Goal: Task Accomplishment & Management: Manage account settings

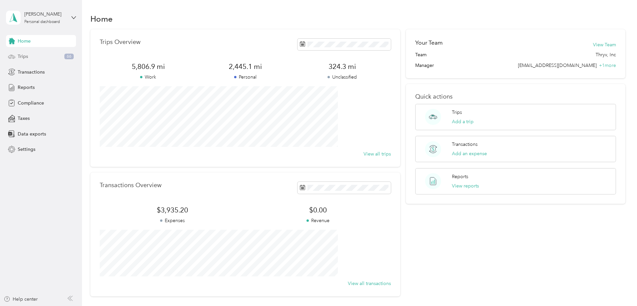
click at [34, 60] on div "Trips 66" at bounding box center [41, 57] width 70 height 12
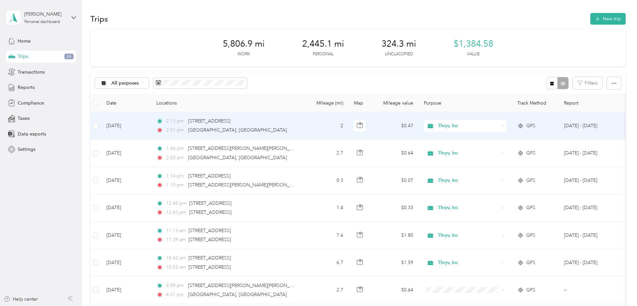
click at [499, 126] on span "Thryv, Inc" at bounding box center [468, 125] width 61 height 7
click at [501, 150] on span "Personal" at bounding box center [516, 149] width 62 height 7
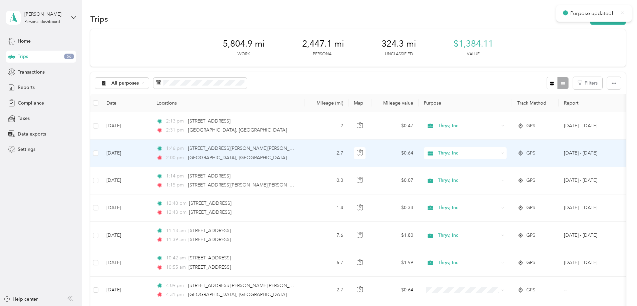
click at [499, 153] on span "Thryv, Inc" at bounding box center [468, 153] width 61 height 7
click at [502, 178] on li "Personal" at bounding box center [509, 178] width 83 height 12
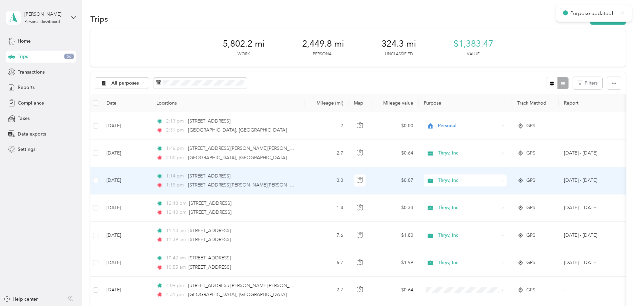
click at [492, 183] on span "Thryv, Inc" at bounding box center [468, 180] width 61 height 7
click at [495, 205] on li "Personal" at bounding box center [509, 202] width 83 height 12
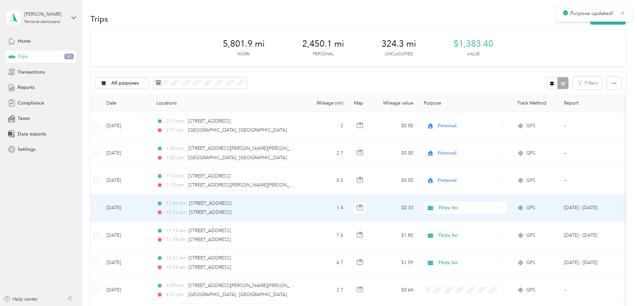
click at [495, 209] on span "Thryv, Inc" at bounding box center [468, 207] width 61 height 7
click at [498, 232] on span "Personal" at bounding box center [516, 230] width 62 height 7
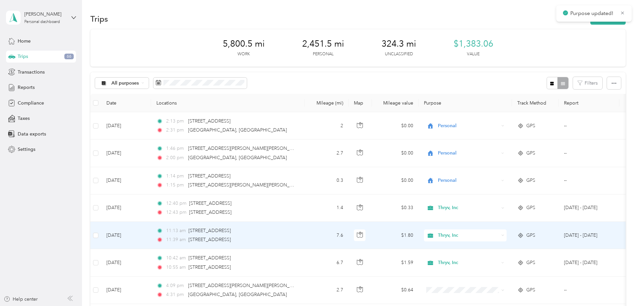
click at [496, 236] on span "Thryv, Inc" at bounding box center [468, 235] width 61 height 7
click at [498, 258] on span "Personal" at bounding box center [516, 259] width 62 height 7
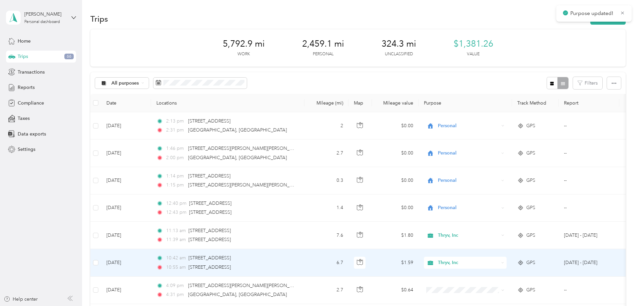
click at [493, 265] on span "Thryv, Inc" at bounding box center [468, 262] width 61 height 7
click at [498, 288] on li "Personal" at bounding box center [509, 287] width 83 height 12
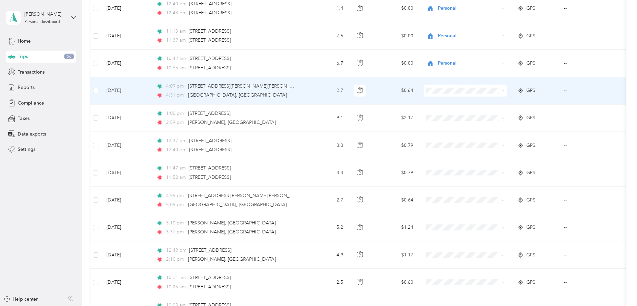
scroll to position [200, 0]
drag, startPoint x: 493, startPoint y: 96, endPoint x: 506, endPoint y: 97, distance: 13.7
click at [506, 97] on td at bounding box center [464, 90] width 93 height 27
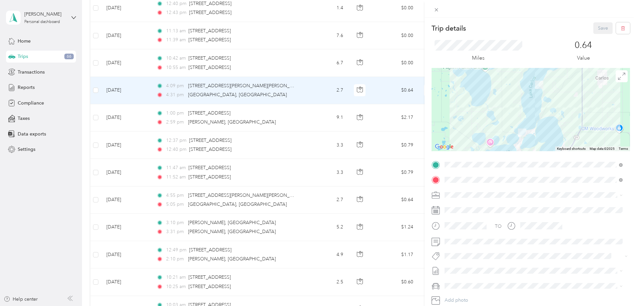
click at [346, 93] on div "Trip details Save This trip cannot be edited because it is either under review,…" at bounding box center [318, 153] width 637 height 306
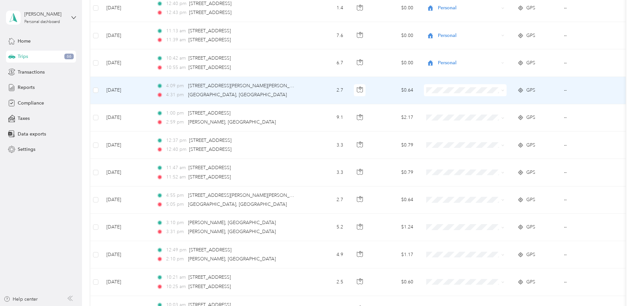
click at [504, 115] on li "Personal" at bounding box center [509, 115] width 83 height 12
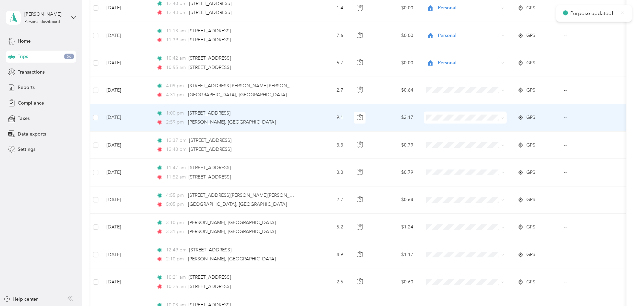
click at [498, 121] on span at bounding box center [465, 118] width 83 height 12
click at [488, 140] on span "Personal" at bounding box center [516, 138] width 62 height 7
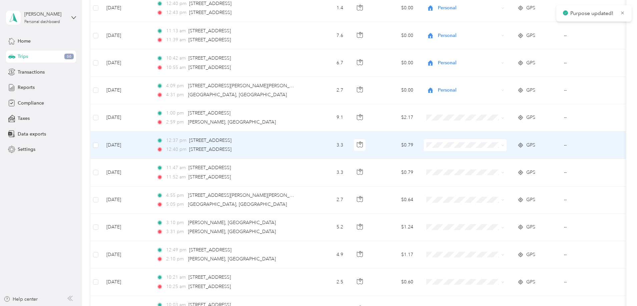
click at [487, 150] on span at bounding box center [465, 145] width 83 height 12
click at [489, 170] on li "Personal" at bounding box center [509, 167] width 83 height 12
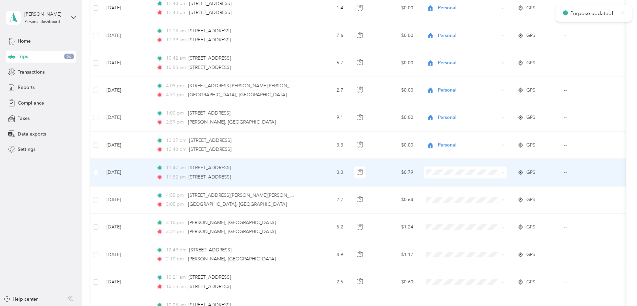
click at [492, 198] on li "Personal" at bounding box center [509, 196] width 83 height 12
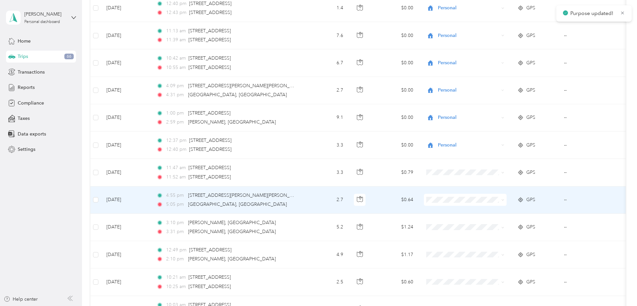
click at [494, 225] on li "Personal" at bounding box center [509, 221] width 83 height 12
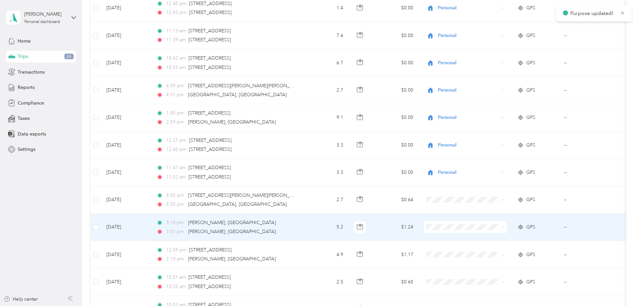
click at [496, 252] on li "Personal" at bounding box center [509, 249] width 83 height 12
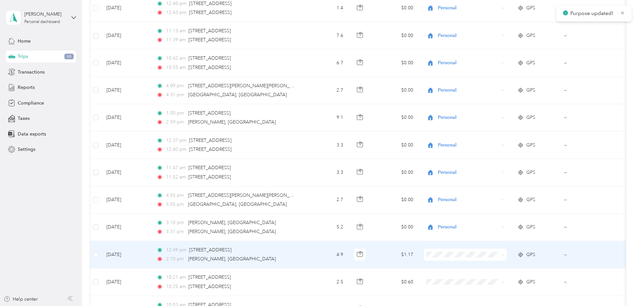
click at [499, 278] on span "Personal" at bounding box center [516, 277] width 62 height 7
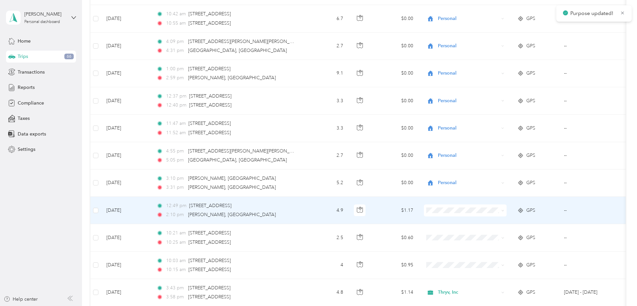
scroll to position [300, 0]
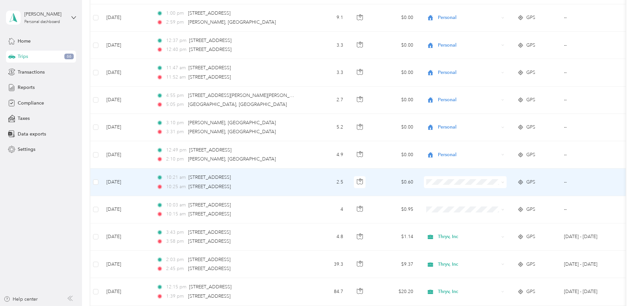
click at [494, 207] on li "Personal" at bounding box center [509, 203] width 83 height 12
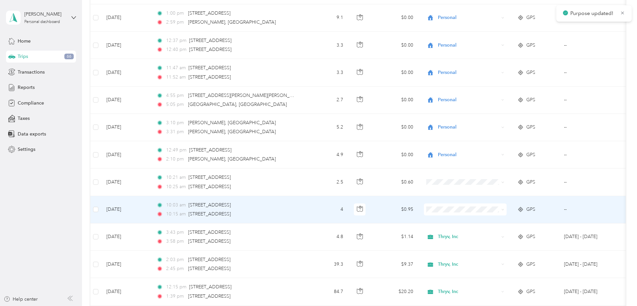
click at [497, 213] on span at bounding box center [465, 210] width 83 height 12
click at [496, 232] on span "Personal" at bounding box center [516, 233] width 62 height 7
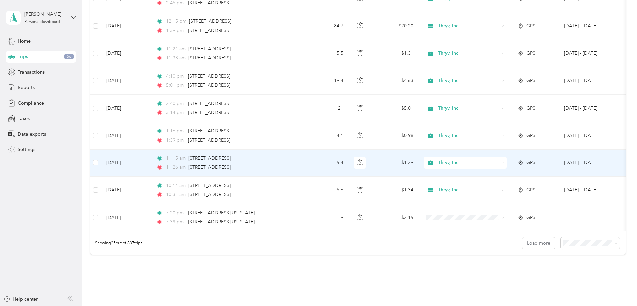
scroll to position [567, 0]
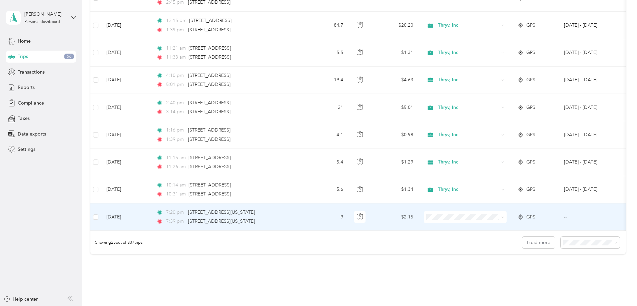
click at [476, 213] on span at bounding box center [465, 217] width 83 height 12
click at [490, 241] on span "Personal" at bounding box center [516, 240] width 62 height 7
click at [560, 249] on span at bounding box center [589, 243] width 59 height 12
click at [560, 244] on span at bounding box center [589, 243] width 59 height 12
click at [522, 249] on button "Load more" at bounding box center [538, 243] width 33 height 12
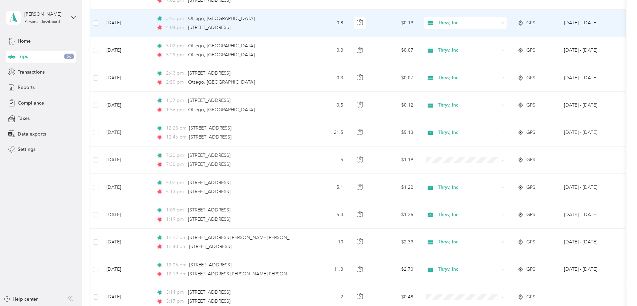
scroll to position [933, 0]
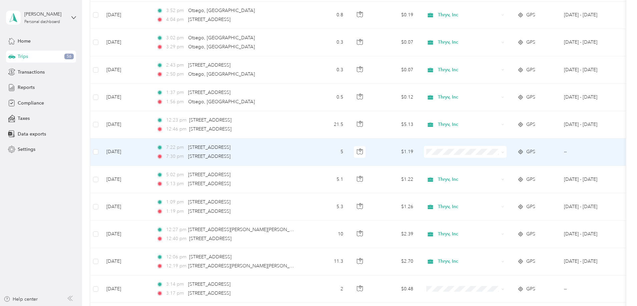
click at [484, 155] on span at bounding box center [465, 152] width 83 height 12
click at [493, 177] on li "Personal" at bounding box center [509, 176] width 83 height 12
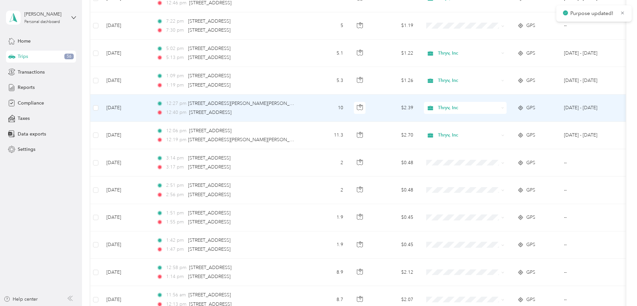
scroll to position [1067, 0]
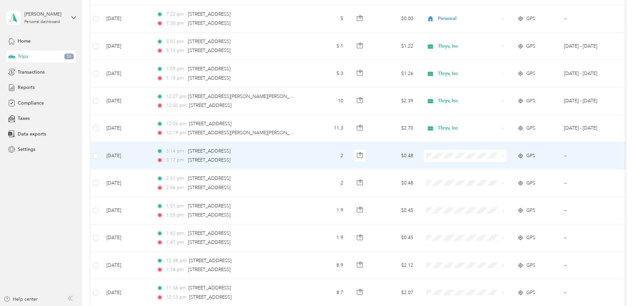
click at [492, 178] on span "Personal" at bounding box center [516, 180] width 62 height 7
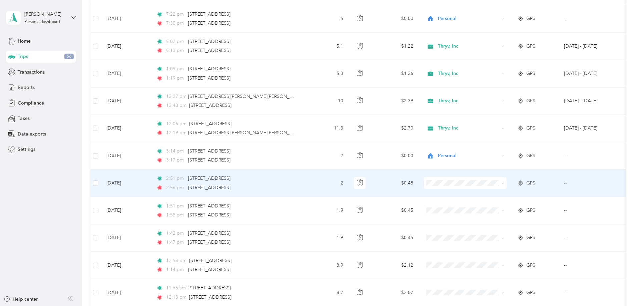
click at [488, 186] on span at bounding box center [465, 183] width 83 height 12
click at [494, 210] on body "Kay M. Streitz Personal dashboard Home Trips 56 Transactions Reports Compliance…" at bounding box center [316, 153] width 633 height 306
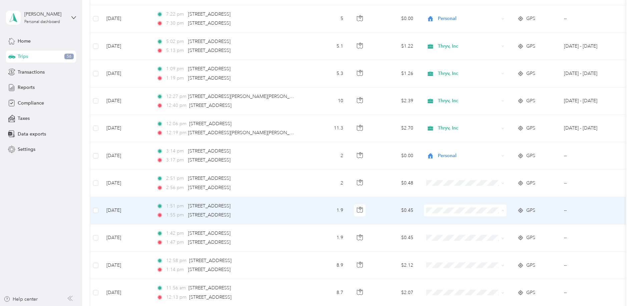
click at [493, 235] on span "Personal" at bounding box center [516, 234] width 62 height 7
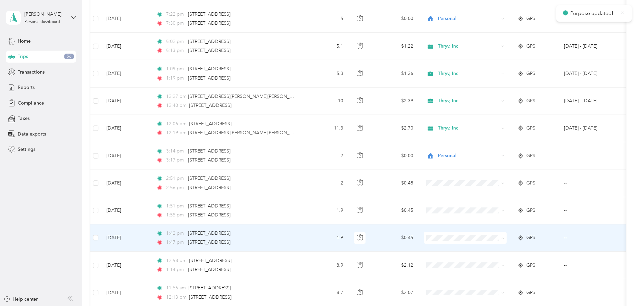
click at [493, 265] on body "Purpose updated! Kay M. Streitz Personal dashboard Home Trips 56 Transactions R…" at bounding box center [316, 153] width 633 height 306
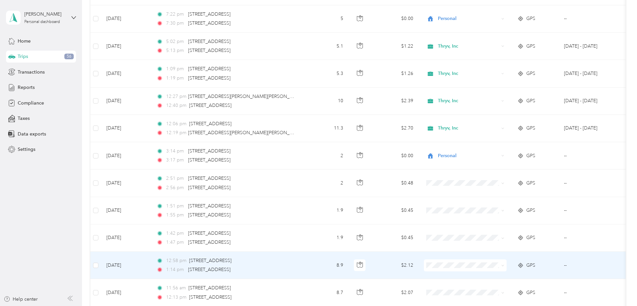
click at [497, 290] on li "Personal" at bounding box center [509, 290] width 83 height 12
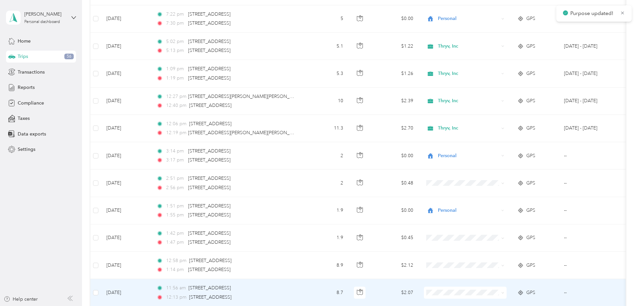
click at [497, 283] on body "Purpose updated! Kay M. Streitz Personal dashboard Home Trips 56 Transactions R…" at bounding box center [316, 153] width 633 height 306
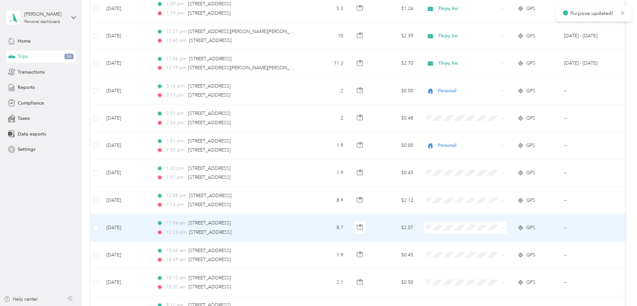
scroll to position [1133, 0]
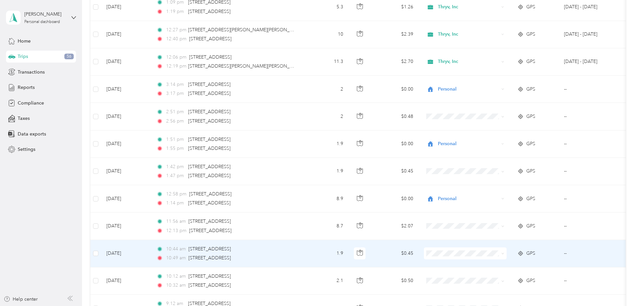
click at [497, 275] on span "Personal" at bounding box center [516, 276] width 62 height 7
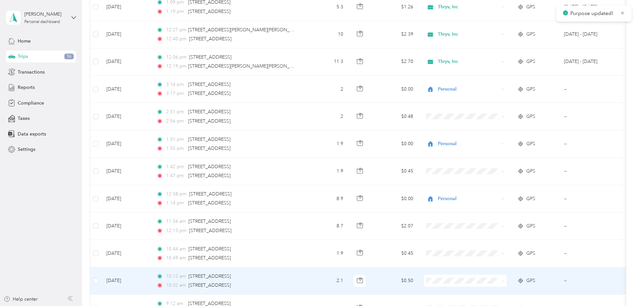
click at [495, 271] on body "Purpose updated! Kay M. Streitz Personal dashboard Home Trips 56 Transactions R…" at bounding box center [316, 153] width 633 height 306
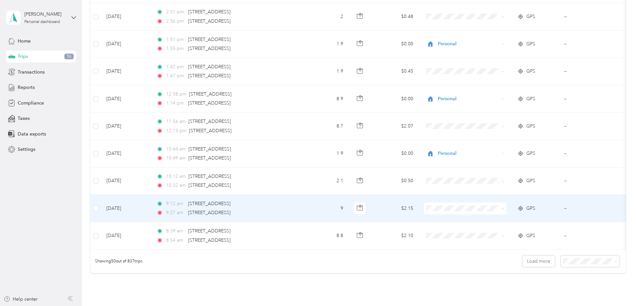
click at [492, 236] on body "Kay M. Streitz Personal dashboard Home Trips 56 Transactions Reports Compliance…" at bounding box center [316, 153] width 633 height 306
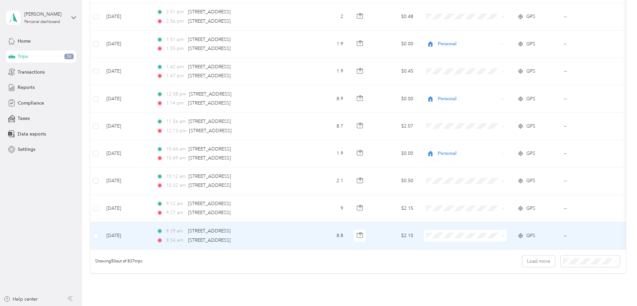
click at [489, 241] on span at bounding box center [465, 236] width 83 height 12
click at [494, 260] on span "Personal" at bounding box center [516, 260] width 62 height 7
click at [522, 267] on button "Load more" at bounding box center [538, 262] width 33 height 12
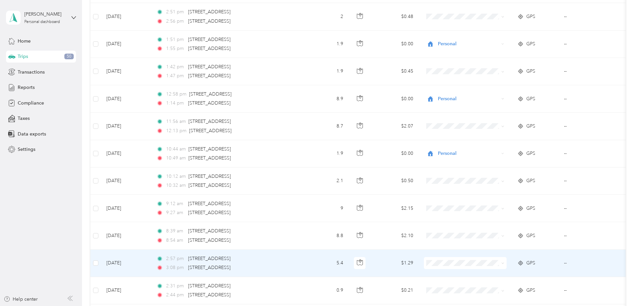
click at [504, 287] on span "Personal" at bounding box center [516, 285] width 62 height 7
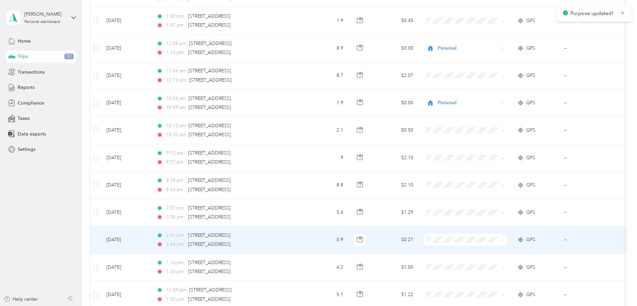
scroll to position [1300, 0]
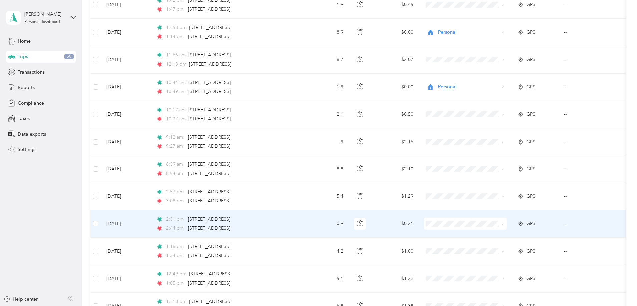
click at [505, 249] on li "Personal" at bounding box center [509, 247] width 83 height 12
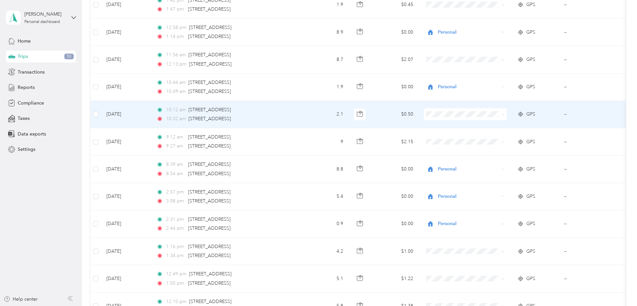
click at [484, 118] on span at bounding box center [465, 114] width 83 height 12
click at [491, 139] on li "Personal" at bounding box center [509, 139] width 83 height 12
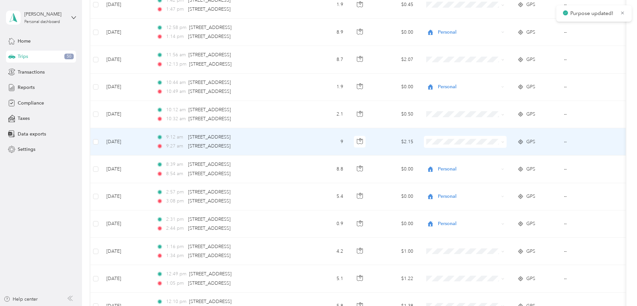
click at [493, 167] on li "Personal" at bounding box center [509, 163] width 83 height 12
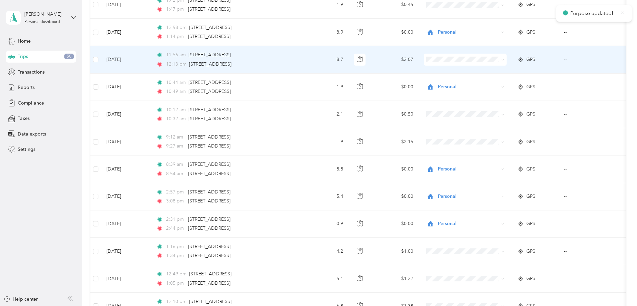
click at [494, 86] on li "Personal" at bounding box center [509, 82] width 83 height 12
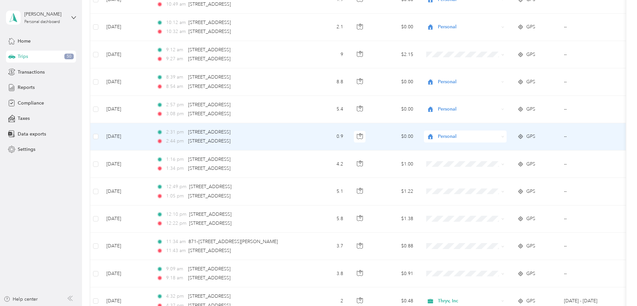
scroll to position [1400, 0]
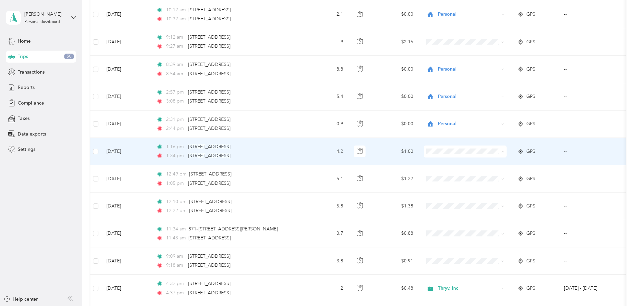
click at [490, 174] on span "Personal" at bounding box center [516, 175] width 62 height 7
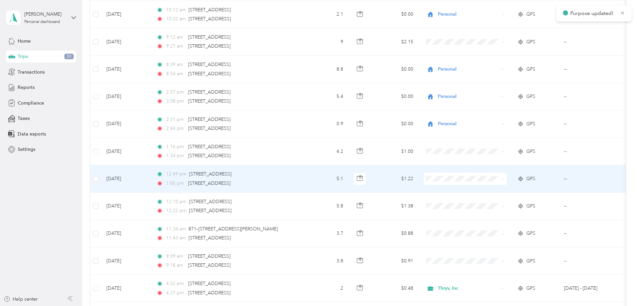
click at [492, 203] on span "Personal" at bounding box center [516, 200] width 62 height 7
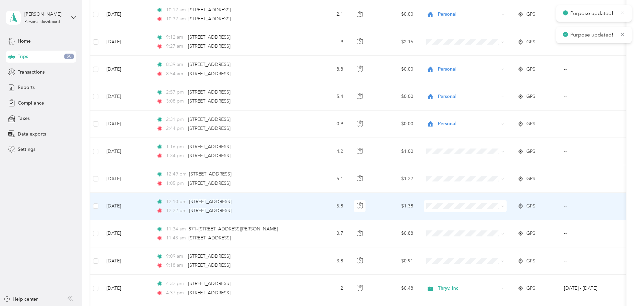
click at [491, 212] on span at bounding box center [465, 206] width 83 height 12
click at [496, 231] on li "Personal" at bounding box center [509, 230] width 83 height 12
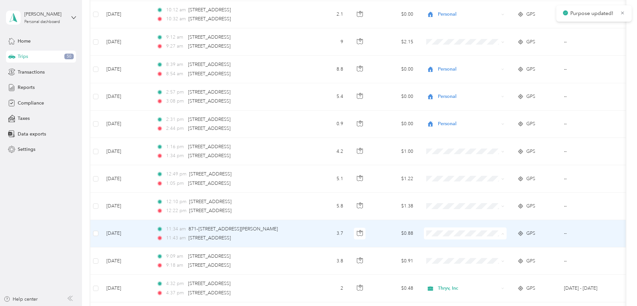
click at [496, 259] on li "Personal" at bounding box center [509, 258] width 83 height 12
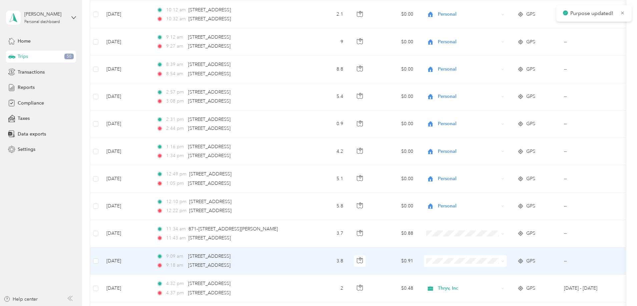
click at [494, 286] on li "Personal" at bounding box center [509, 284] width 83 height 12
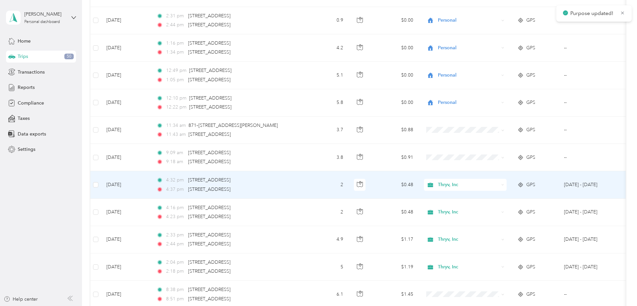
scroll to position [1566, 0]
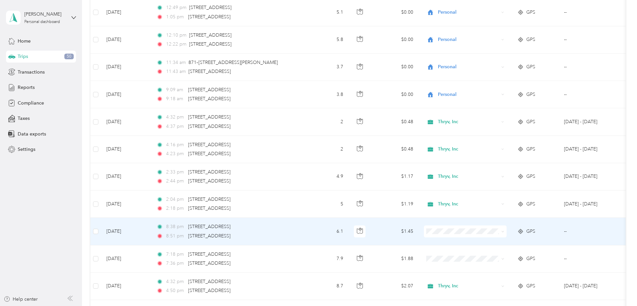
click at [495, 235] on span at bounding box center [465, 232] width 83 height 12
click at [485, 237] on span at bounding box center [465, 232] width 83 height 12
click at [495, 256] on li "Personal" at bounding box center [509, 253] width 83 height 12
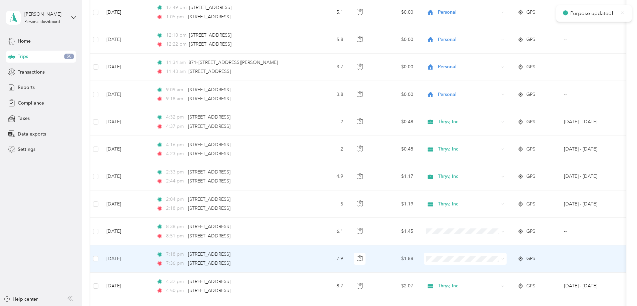
click at [495, 283] on li "Personal" at bounding box center [509, 280] width 83 height 12
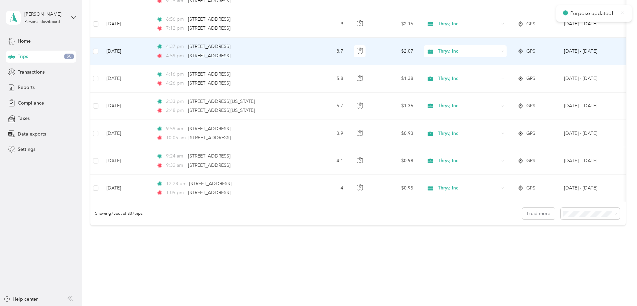
scroll to position [1966, 0]
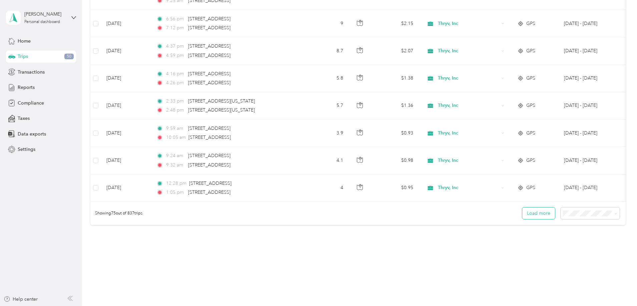
click at [522, 219] on button "Load more" at bounding box center [538, 214] width 33 height 12
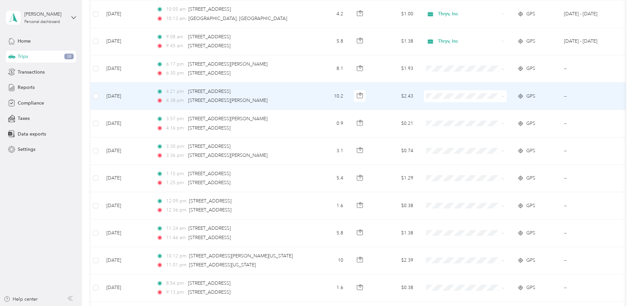
scroll to position [2233, 0]
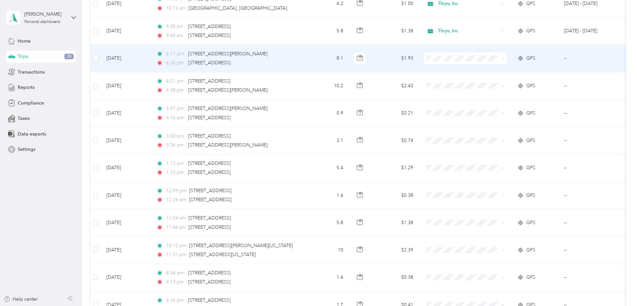
click at [488, 84] on li "Personal" at bounding box center [509, 83] width 83 height 12
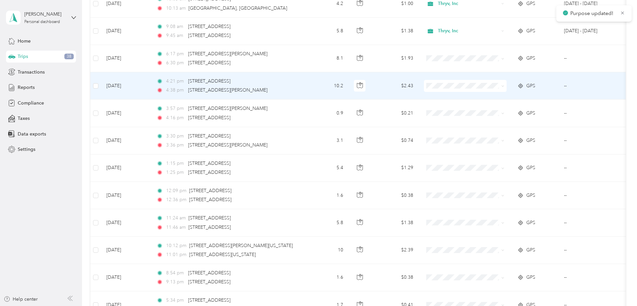
click at [494, 111] on li "Personal" at bounding box center [509, 110] width 83 height 12
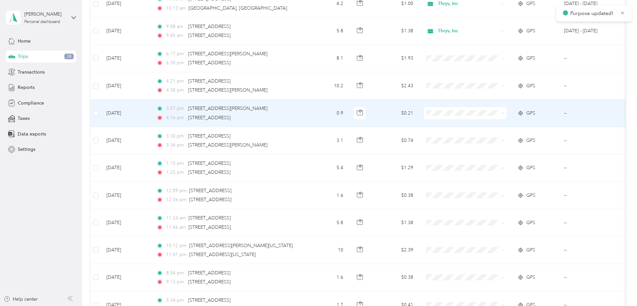
click at [495, 137] on span "Personal" at bounding box center [516, 137] width 62 height 7
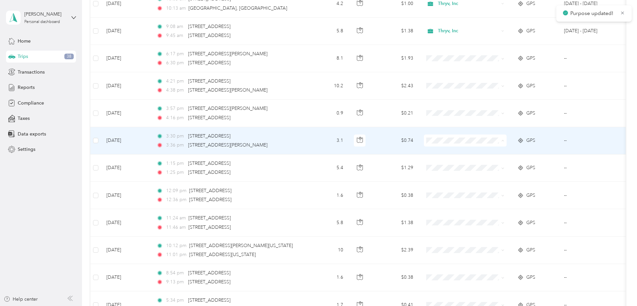
click at [496, 165] on li "Personal" at bounding box center [509, 165] width 83 height 12
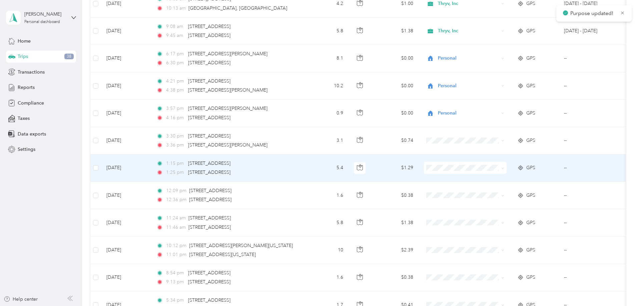
click at [498, 192] on li "Personal" at bounding box center [509, 189] width 83 height 12
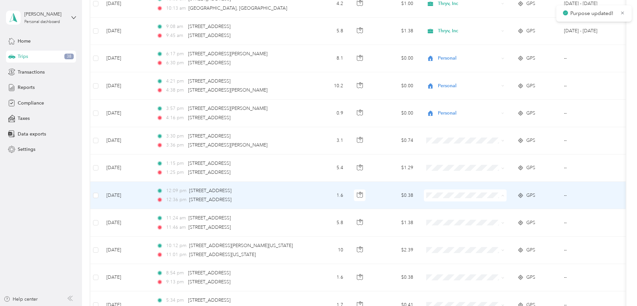
click at [497, 218] on span "Personal" at bounding box center [516, 219] width 62 height 7
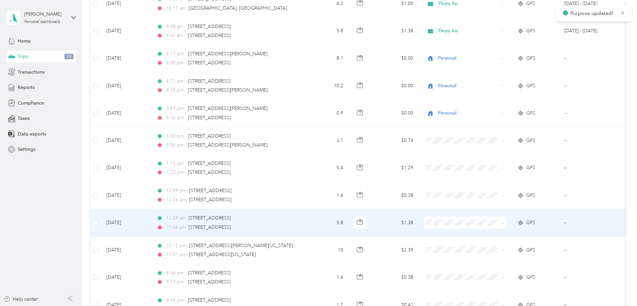
click at [499, 248] on li "Personal" at bounding box center [509, 246] width 83 height 12
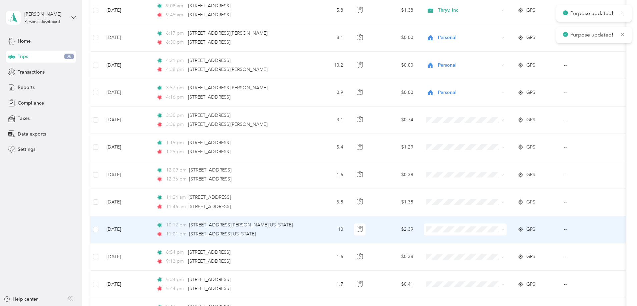
scroll to position [2300, 0]
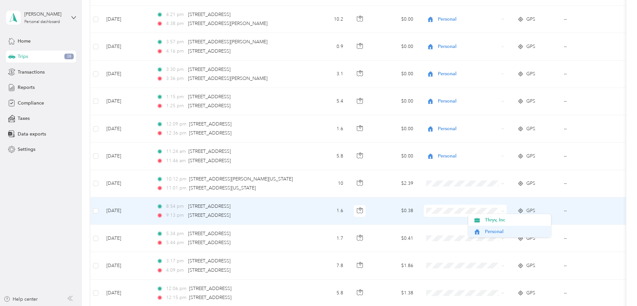
click at [500, 232] on span "Personal" at bounding box center [516, 231] width 62 height 7
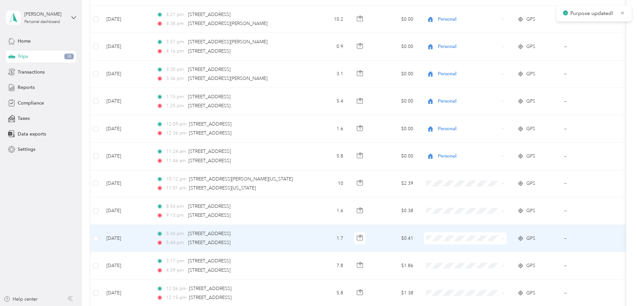
click at [490, 262] on span "Personal" at bounding box center [516, 262] width 62 height 7
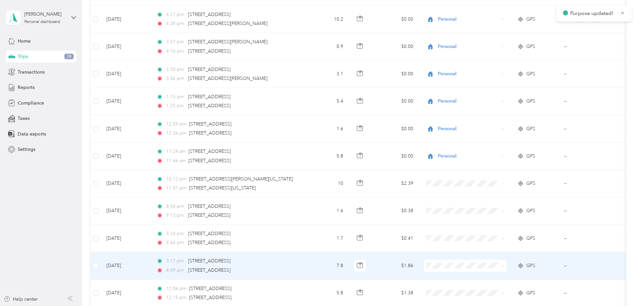
click at [490, 288] on span "Personal" at bounding box center [516, 288] width 62 height 7
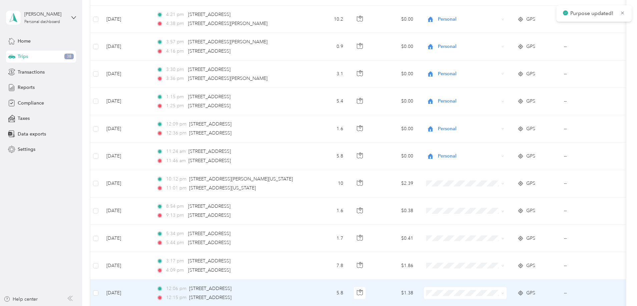
click at [492, 280] on span "Personal" at bounding box center [516, 279] width 62 height 7
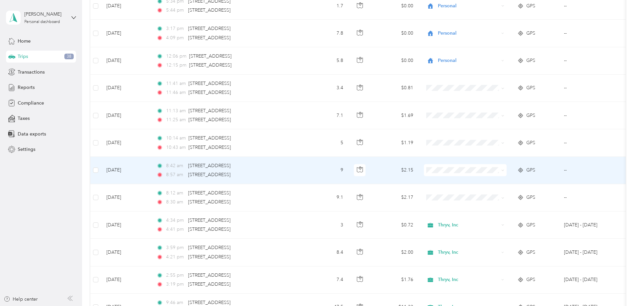
scroll to position [2533, 0]
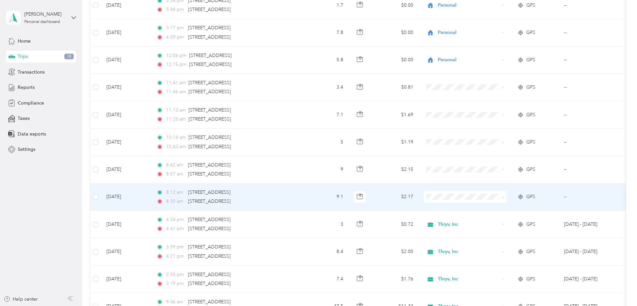
click at [492, 220] on span "Personal" at bounding box center [516, 219] width 62 height 7
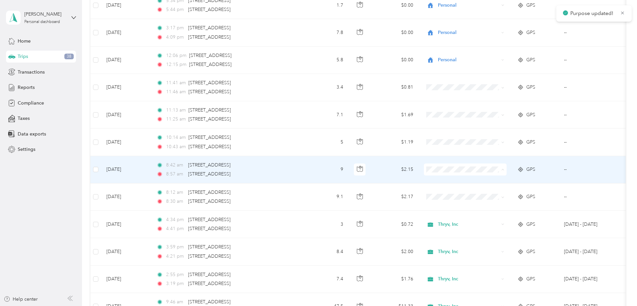
click at [493, 193] on span "Personal" at bounding box center [516, 193] width 62 height 7
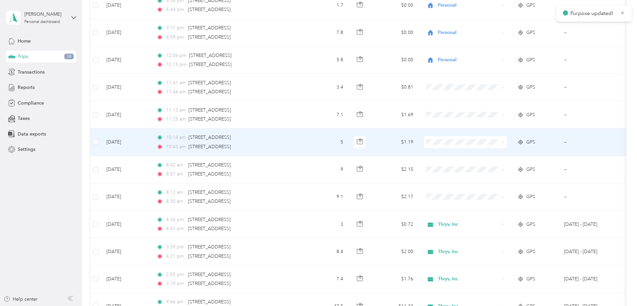
click at [495, 167] on li "Personal" at bounding box center [509, 164] width 83 height 12
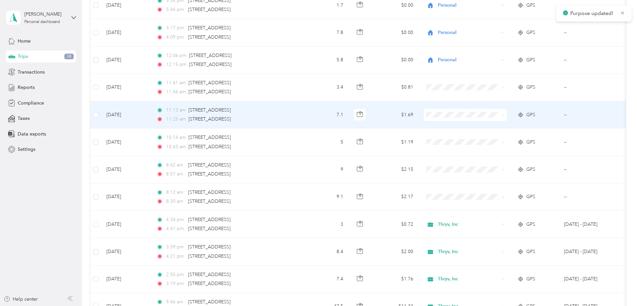
click at [493, 141] on li "Personal" at bounding box center [509, 138] width 83 height 12
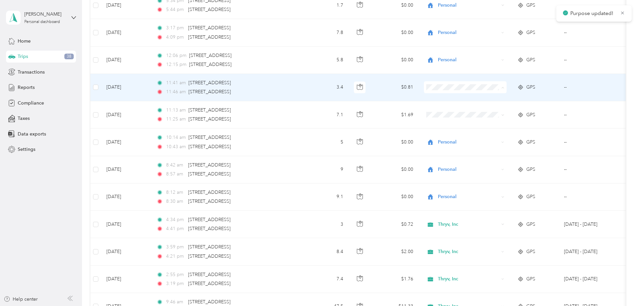
click at [491, 112] on li "Personal" at bounding box center [509, 112] width 83 height 12
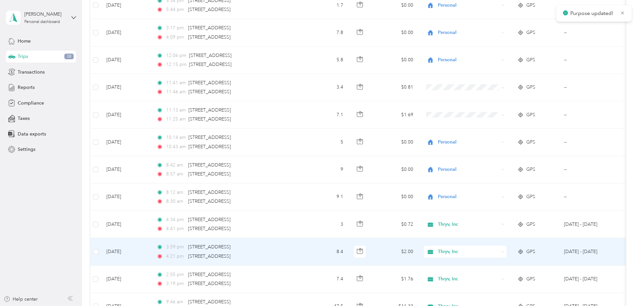
scroll to position [2633, 0]
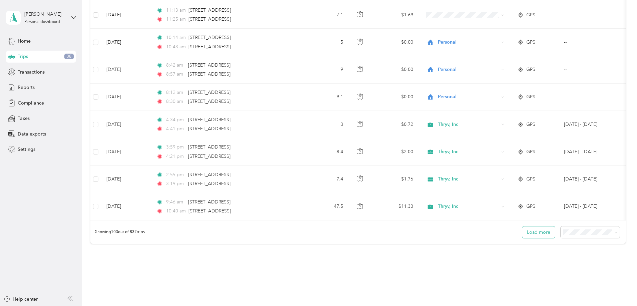
click at [522, 234] on button "Load more" at bounding box center [538, 233] width 33 height 12
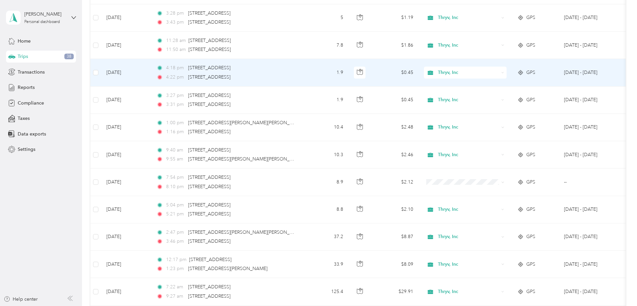
scroll to position [3033, 0]
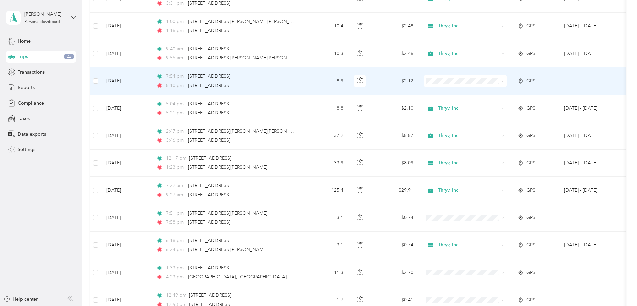
click at [489, 108] on body "Kay M. Streitz Personal dashboard Home Trips 22 Transactions Reports Compliance…" at bounding box center [316, 153] width 633 height 306
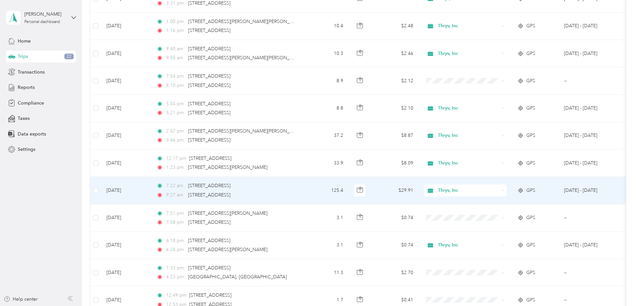
scroll to position [3100, 0]
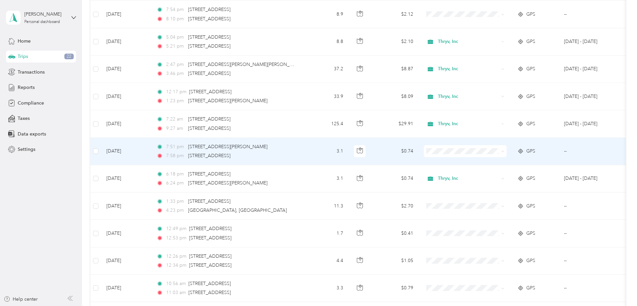
click at [495, 176] on li "Personal" at bounding box center [509, 176] width 83 height 12
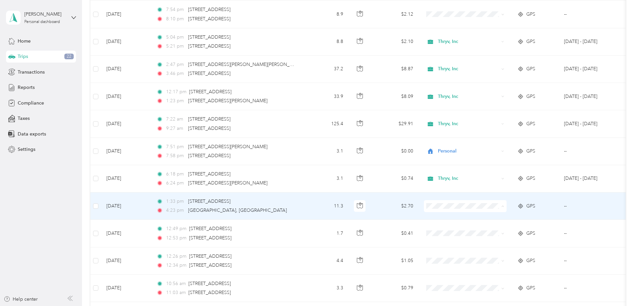
click at [499, 231] on li "Personal" at bounding box center [509, 231] width 83 height 12
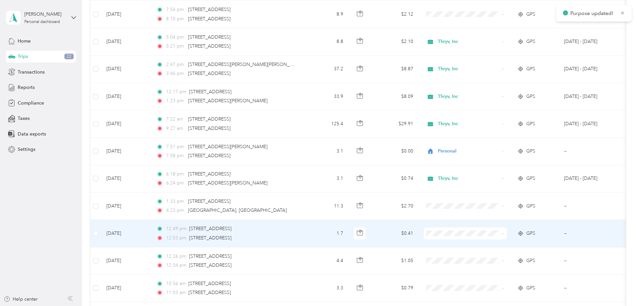
click at [495, 258] on li "Personal" at bounding box center [509, 258] width 83 height 12
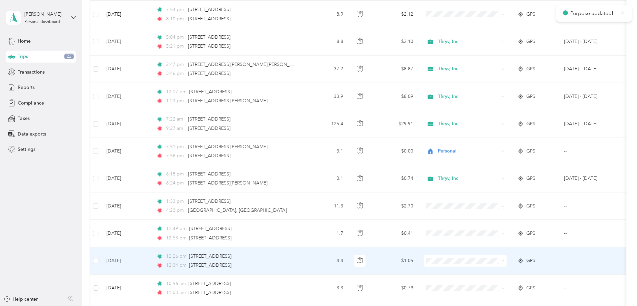
click at [493, 284] on span "Personal" at bounding box center [516, 282] width 62 height 7
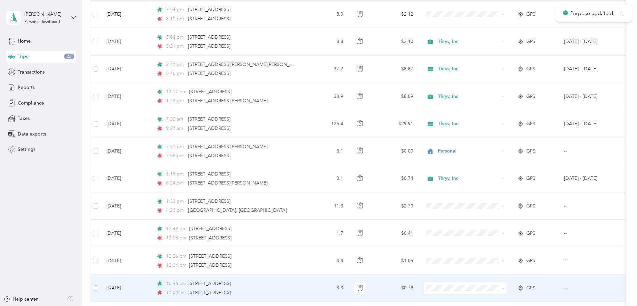
click at [498, 273] on span "Personal" at bounding box center [516, 275] width 62 height 7
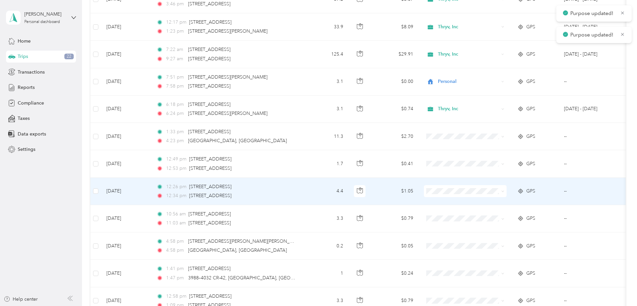
scroll to position [3200, 0]
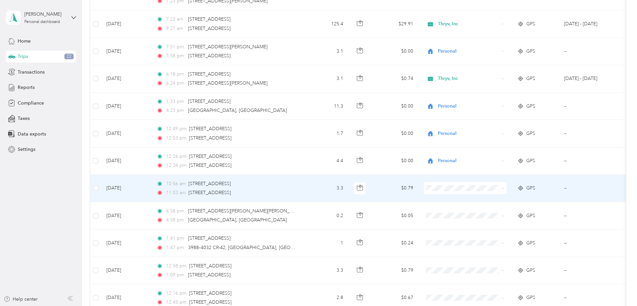
click at [491, 211] on span "Personal" at bounding box center [516, 212] width 62 height 7
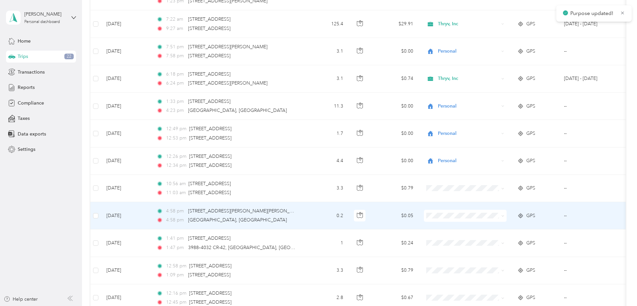
click at [495, 242] on li "Personal" at bounding box center [509, 237] width 83 height 12
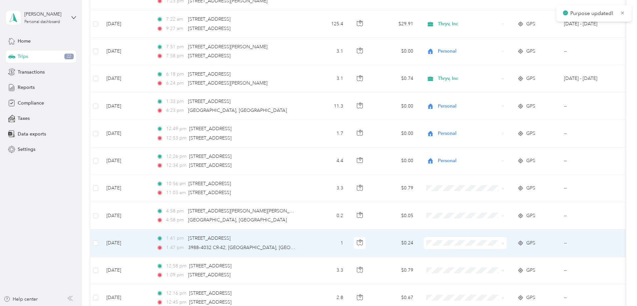
click at [495, 268] on li "Personal" at bounding box center [509, 268] width 83 height 12
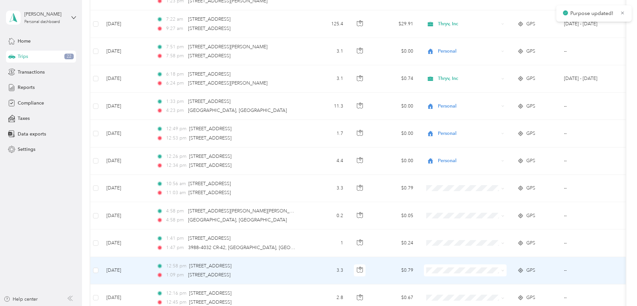
click at [499, 293] on span "Personal" at bounding box center [516, 294] width 62 height 7
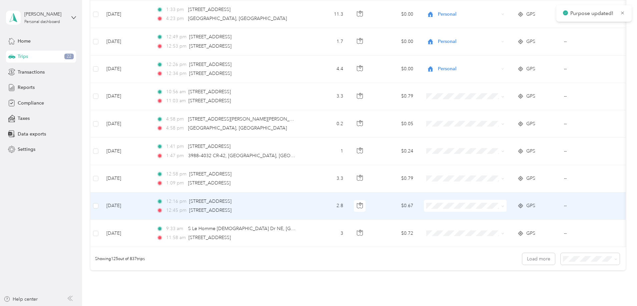
scroll to position [3300, 0]
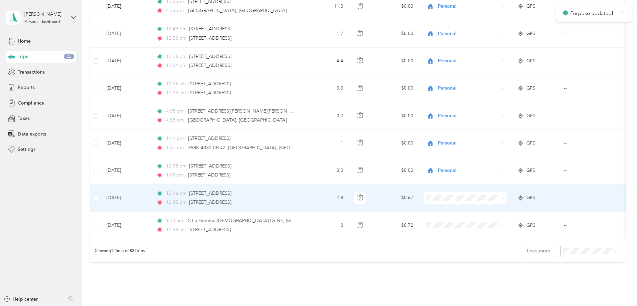
click at [490, 222] on span "Personal" at bounding box center [516, 218] width 62 height 7
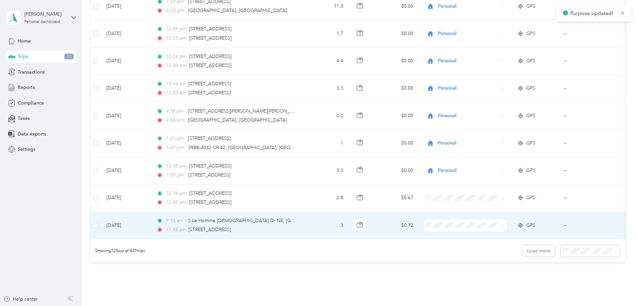
click at [490, 251] on li "Personal" at bounding box center [509, 247] width 83 height 12
click at [522, 257] on button "Load more" at bounding box center [538, 251] width 33 height 12
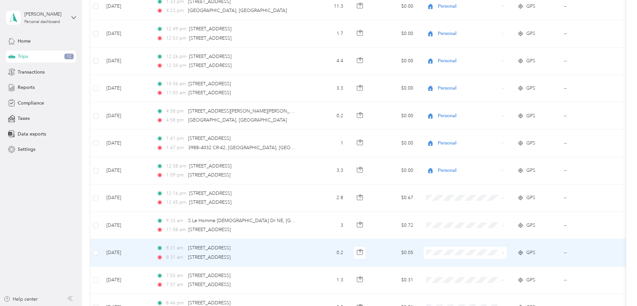
click at [488, 249] on span at bounding box center [465, 253] width 83 height 12
click at [490, 257] on span at bounding box center [465, 253] width 83 height 12
click at [491, 277] on span "Personal" at bounding box center [516, 277] width 62 height 7
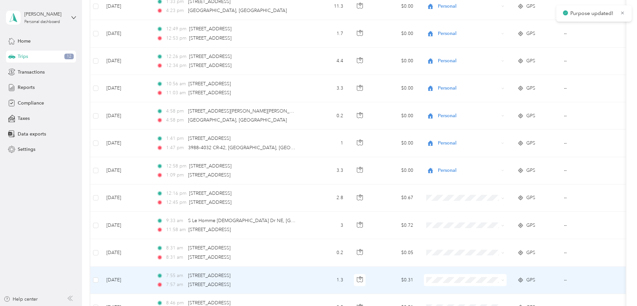
click at [488, 283] on span at bounding box center [465, 280] width 83 height 12
click at [493, 269] on li "Personal" at bounding box center [509, 268] width 83 height 12
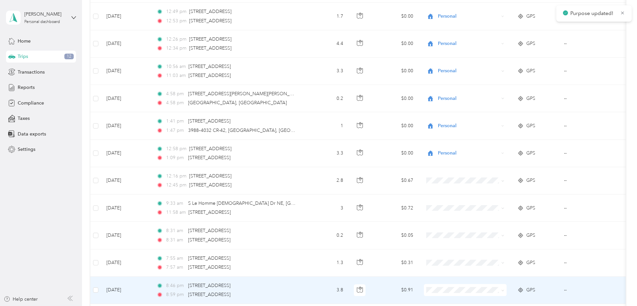
scroll to position [3366, 0]
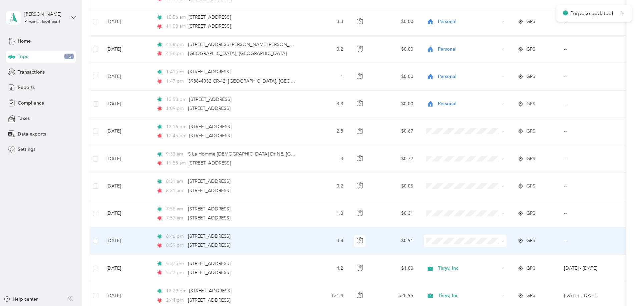
click at [486, 237] on span at bounding box center [465, 241] width 83 height 12
click at [492, 267] on li "Personal" at bounding box center [509, 265] width 83 height 12
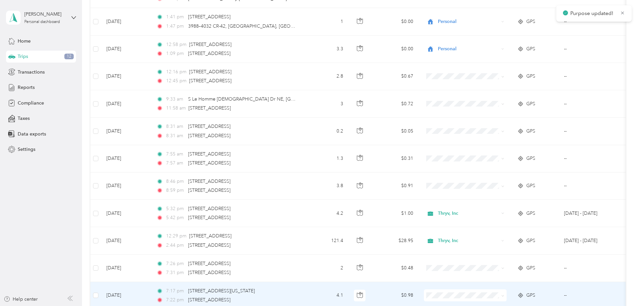
scroll to position [3466, 0]
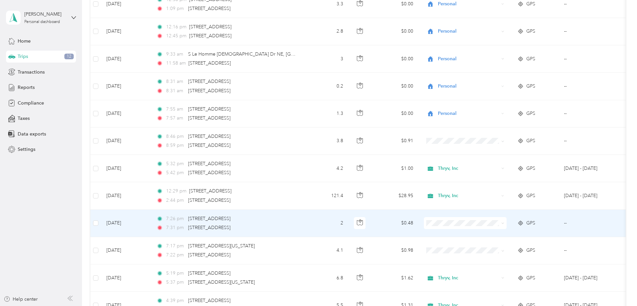
click at [495, 248] on li "Personal" at bounding box center [509, 245] width 83 height 12
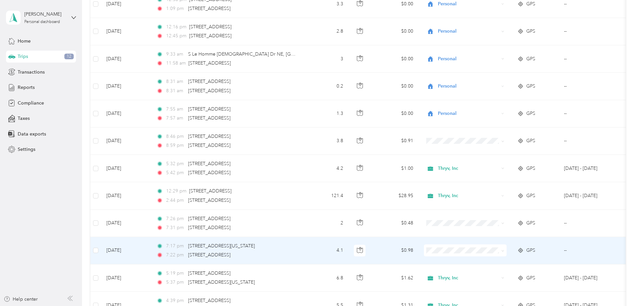
click at [493, 254] on span at bounding box center [465, 251] width 83 height 12
click at [494, 275] on li "Personal" at bounding box center [509, 275] width 83 height 12
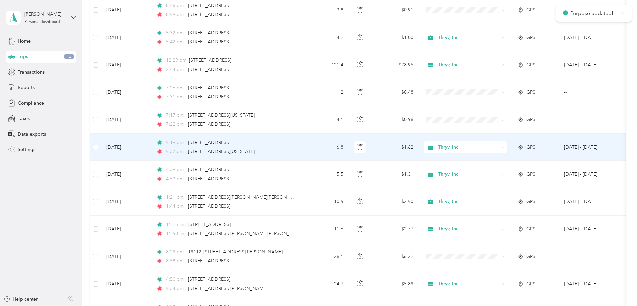
scroll to position [3599, 0]
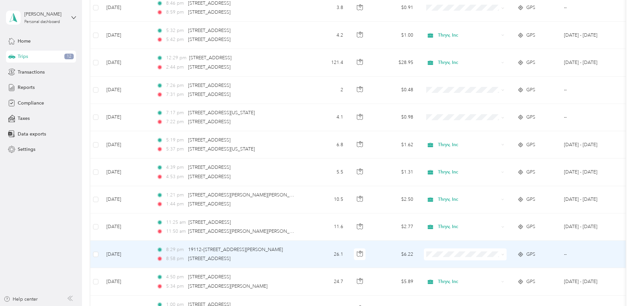
click at [495, 278] on span "Personal" at bounding box center [516, 275] width 62 height 7
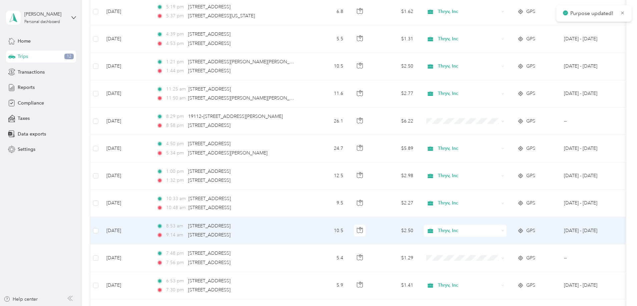
scroll to position [3766, 0]
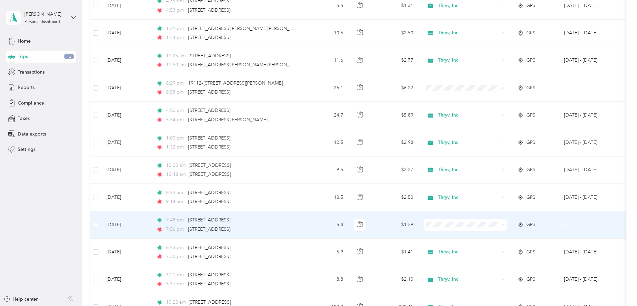
click at [492, 249] on span "Personal" at bounding box center [516, 248] width 62 height 7
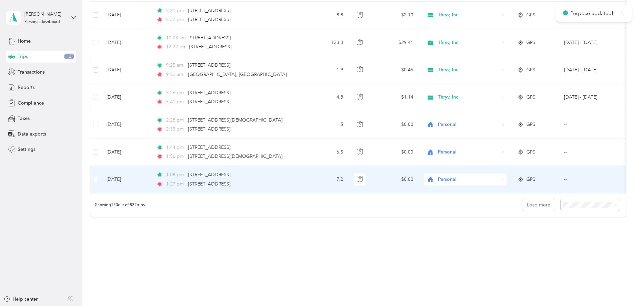
scroll to position [4033, 0]
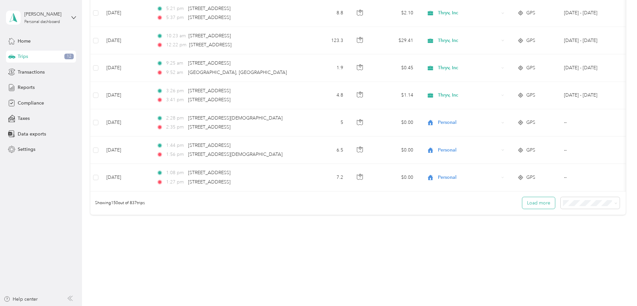
click at [522, 209] on button "Load more" at bounding box center [538, 203] width 33 height 12
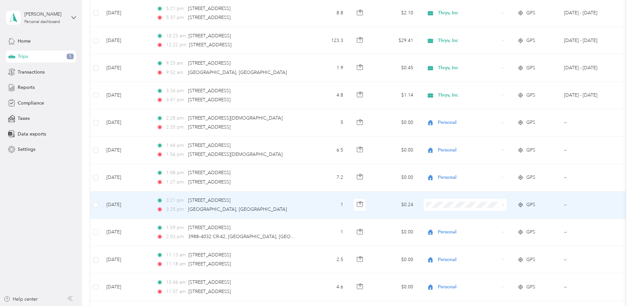
click at [497, 228] on span "Personal" at bounding box center [516, 225] width 62 height 7
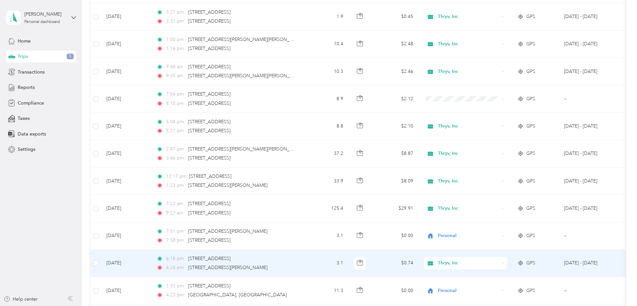
scroll to position [3000, 0]
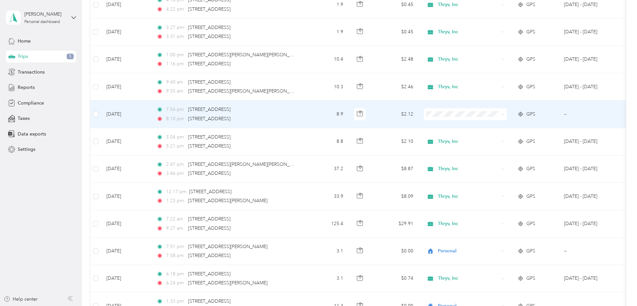
click at [493, 138] on li "Personal" at bounding box center [509, 139] width 83 height 12
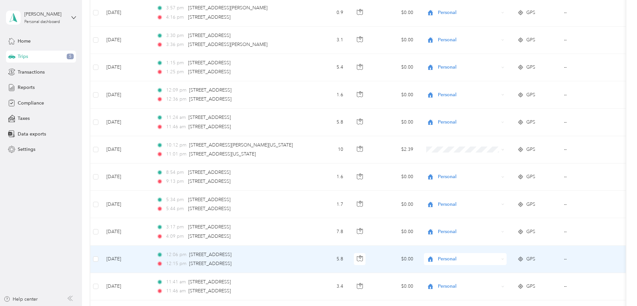
scroll to position [2333, 0]
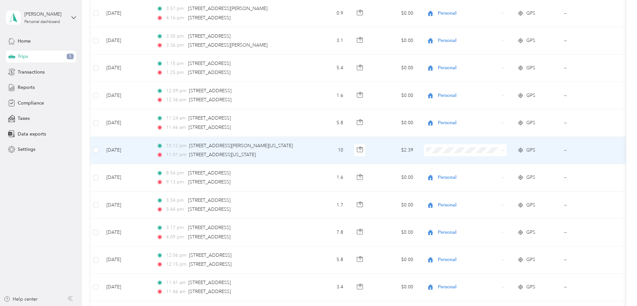
click at [498, 175] on li "Personal" at bounding box center [509, 174] width 83 height 12
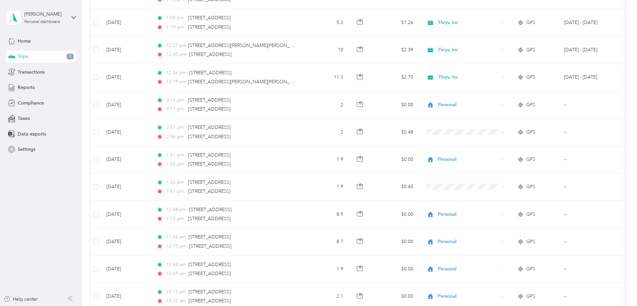
scroll to position [1100, 0]
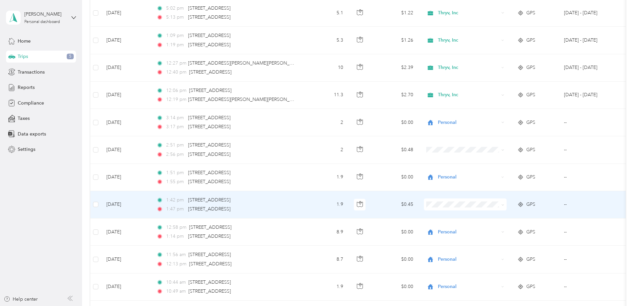
click at [495, 229] on li "Personal" at bounding box center [509, 226] width 83 height 12
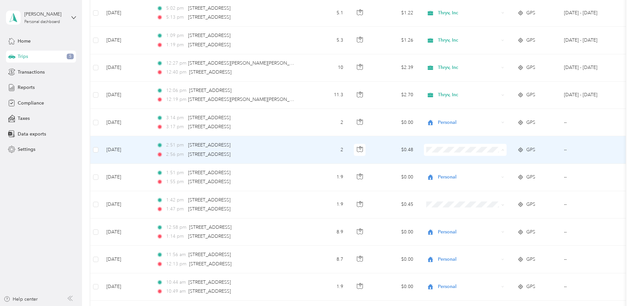
click at [497, 173] on span "Personal" at bounding box center [516, 174] width 62 height 7
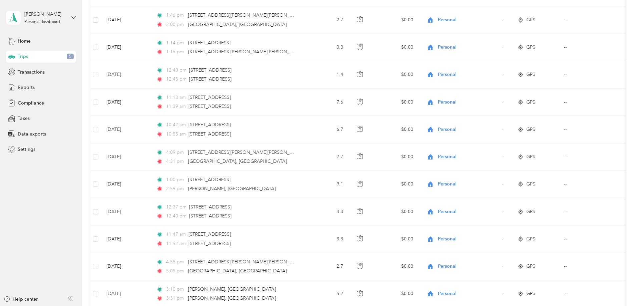
scroll to position [0, 0]
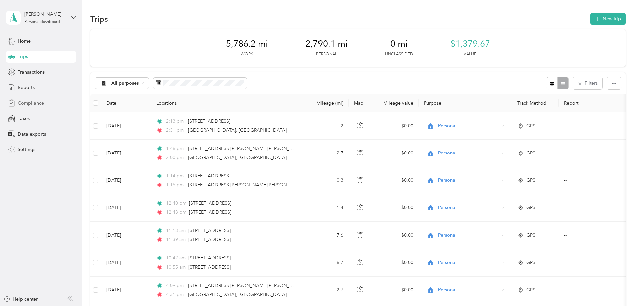
click at [39, 102] on span "Compliance" at bounding box center [31, 103] width 26 height 7
click at [28, 149] on span "Settings" at bounding box center [27, 149] width 18 height 7
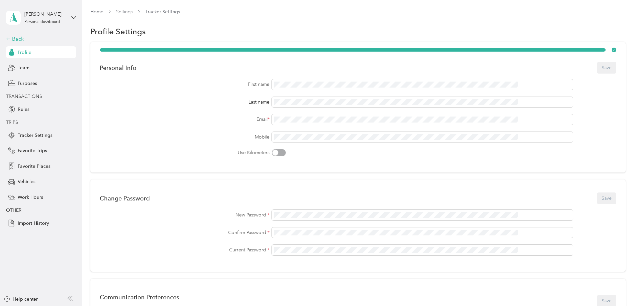
click at [12, 39] on div "Back" at bounding box center [39, 39] width 67 height 8
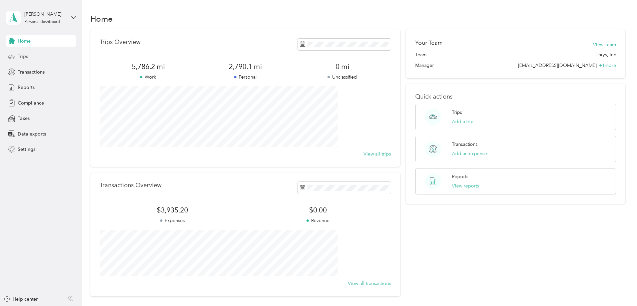
click at [28, 60] on div "Trips" at bounding box center [41, 57] width 70 height 12
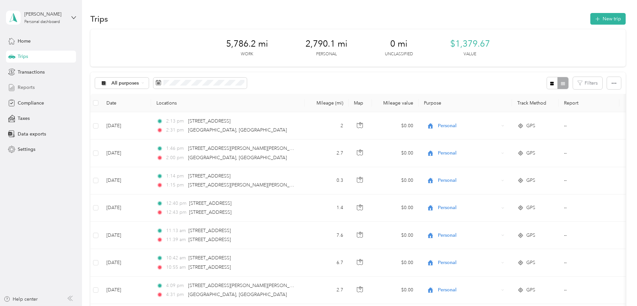
click at [32, 84] on span "Reports" at bounding box center [26, 87] width 17 height 7
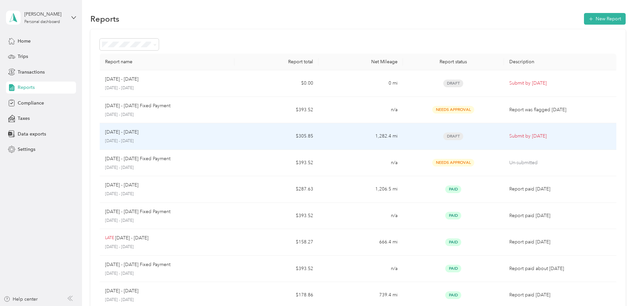
click at [443, 137] on span "Draft" at bounding box center [453, 137] width 20 height 8
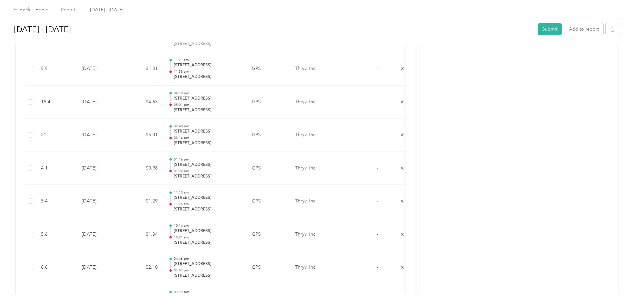
scroll to position [533, 0]
click at [537, 29] on button "Submit" at bounding box center [549, 29] width 24 height 12
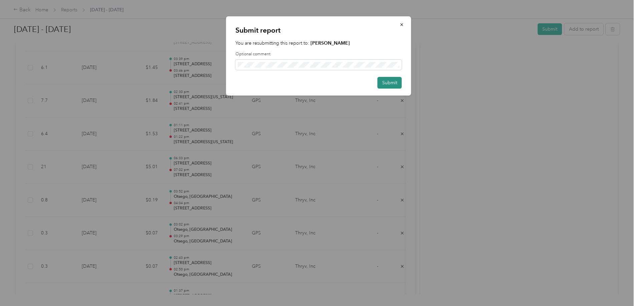
click at [394, 81] on button "Submit" at bounding box center [389, 83] width 24 height 12
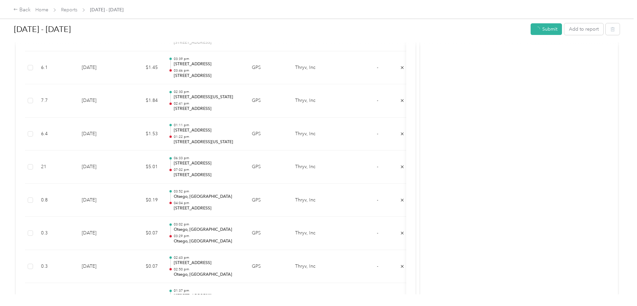
scroll to position [540, 0]
click at [77, 8] on link "Reports" at bounding box center [69, 10] width 16 height 6
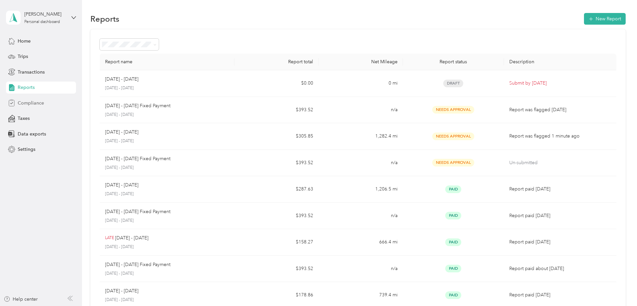
click at [44, 105] on div "Compliance" at bounding box center [41, 103] width 70 height 12
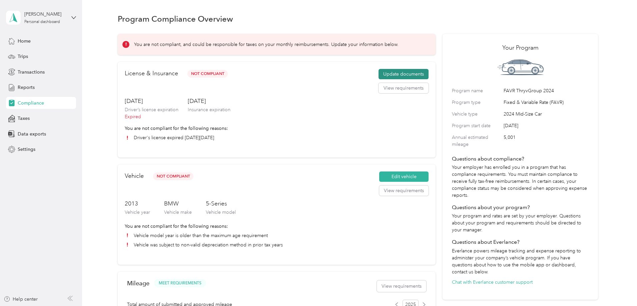
click at [400, 80] on button "Update documents" at bounding box center [403, 74] width 50 height 11
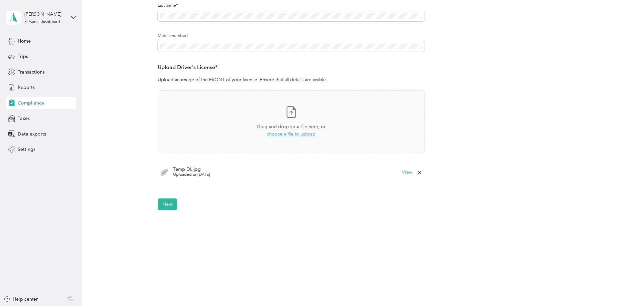
scroll to position [151, 0]
click at [300, 134] on span "choose a file to upload" at bounding box center [291, 133] width 49 height 6
click at [173, 242] on button "Next" at bounding box center [167, 244] width 19 height 12
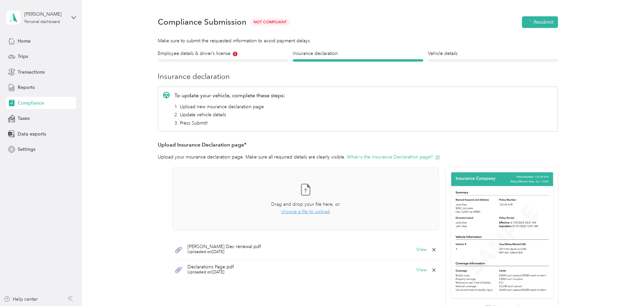
scroll to position [8, 0]
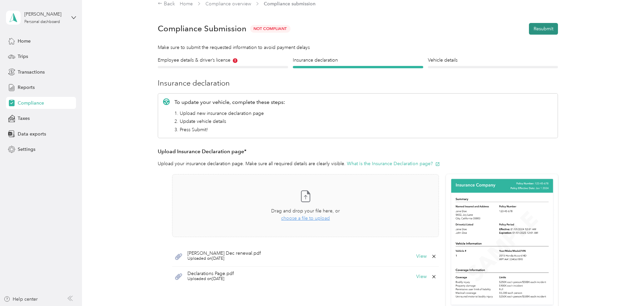
click at [534, 28] on button "Resubmit" at bounding box center [543, 29] width 29 height 12
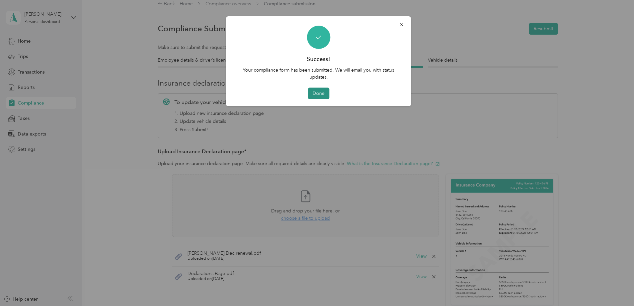
click at [324, 91] on button "Done" at bounding box center [318, 94] width 21 height 12
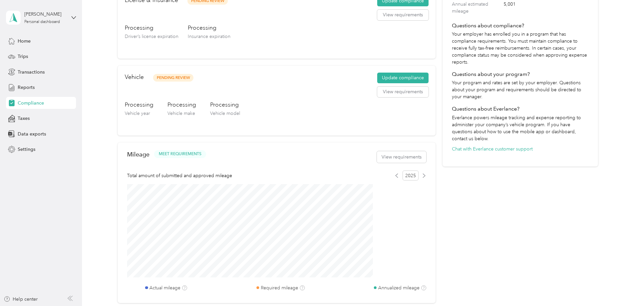
scroll to position [33, 0]
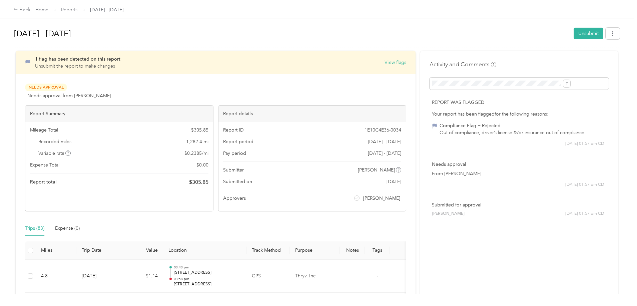
click at [565, 147] on span "[DATE] 01:57 pm CDT" at bounding box center [585, 144] width 41 height 6
click at [442, 177] on p "From [PERSON_NAME]" at bounding box center [519, 173] width 174 height 7
click at [384, 62] on button "View flags" at bounding box center [395, 62] width 22 height 7
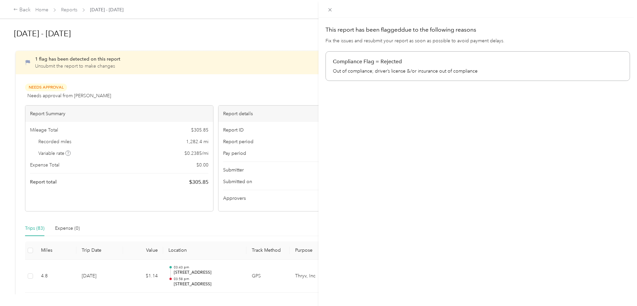
click at [395, 43] on p "Fix the issues and resubmit your report as soon as possible to avoid payment de…" at bounding box center [477, 40] width 304 height 7
click at [330, 9] on icon at bounding box center [330, 10] width 6 height 6
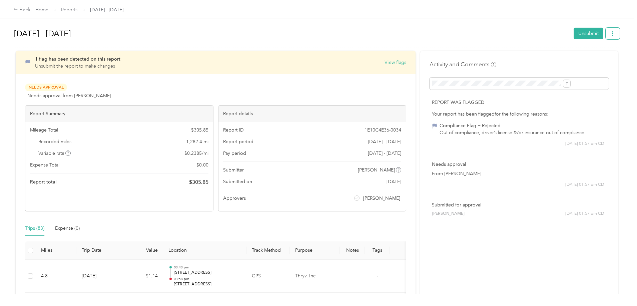
click at [610, 32] on icon "button" at bounding box center [612, 33] width 5 height 5
click at [256, 26] on h1 "[DATE] - [DATE]" at bounding box center [291, 34] width 555 height 16
